Goal: Task Accomplishment & Management: Manage account settings

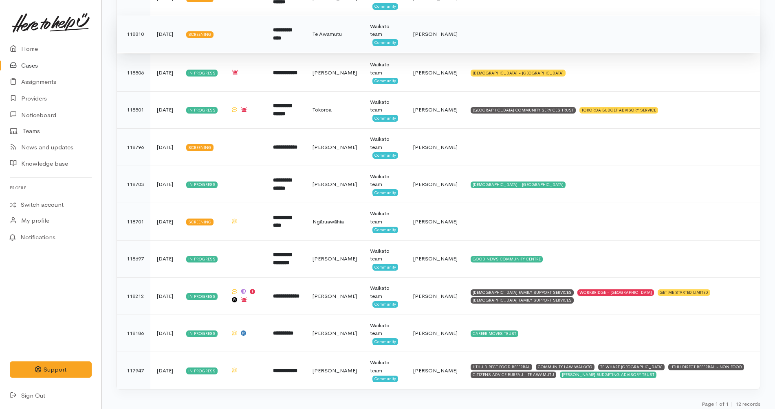
scroll to position [235, 0]
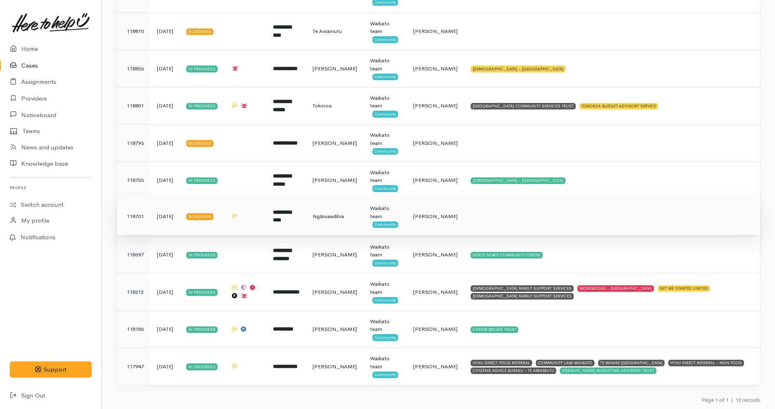
click at [306, 211] on td "**********" at bounding box center [286, 216] width 40 height 37
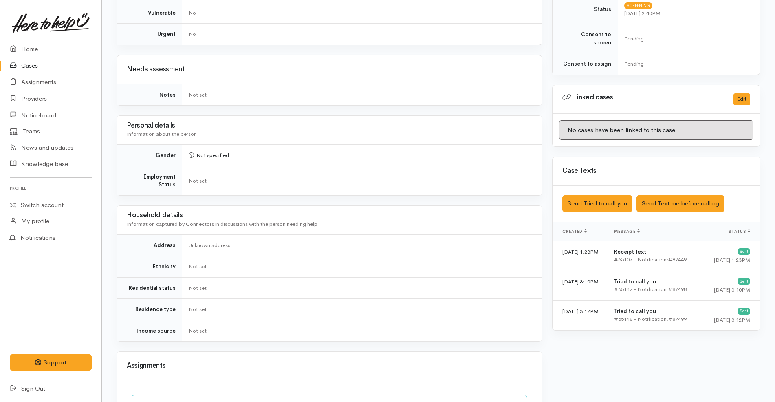
scroll to position [536, 0]
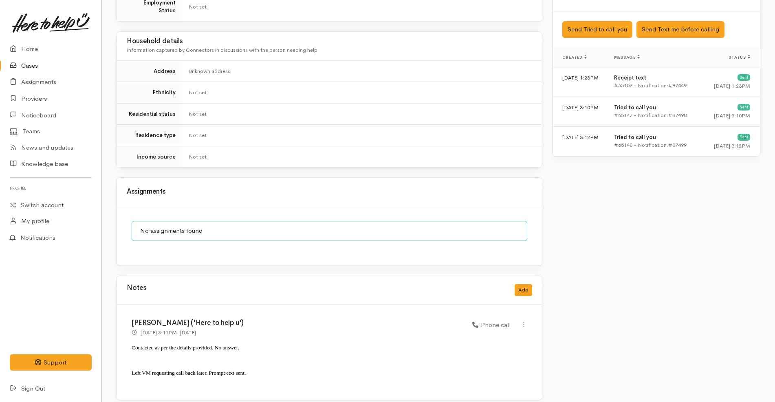
click at [53, 64] on link "Cases" at bounding box center [50, 65] width 101 height 17
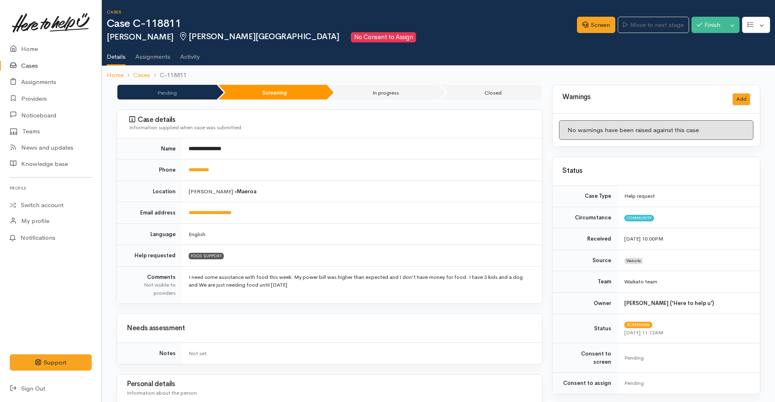
scroll to position [528, 0]
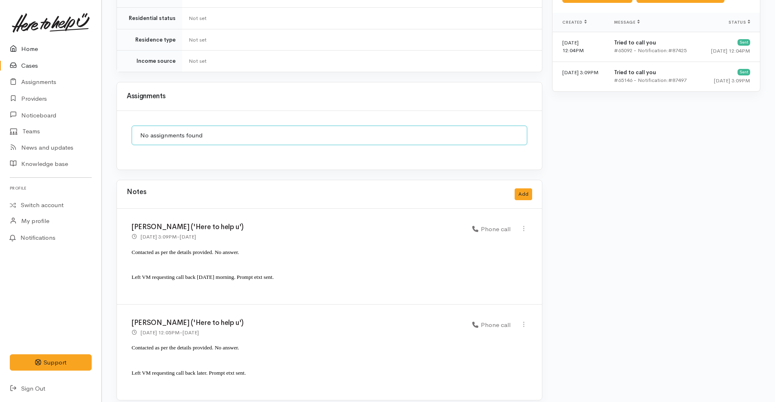
click at [58, 47] on link "Home" at bounding box center [50, 49] width 101 height 17
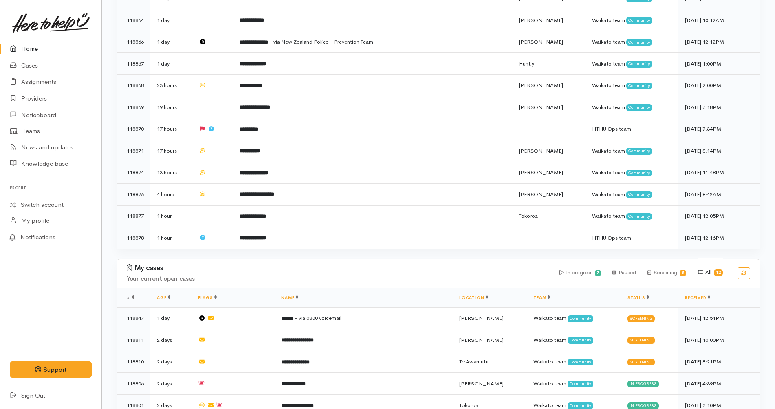
scroll to position [436, 0]
